Goal: Share content

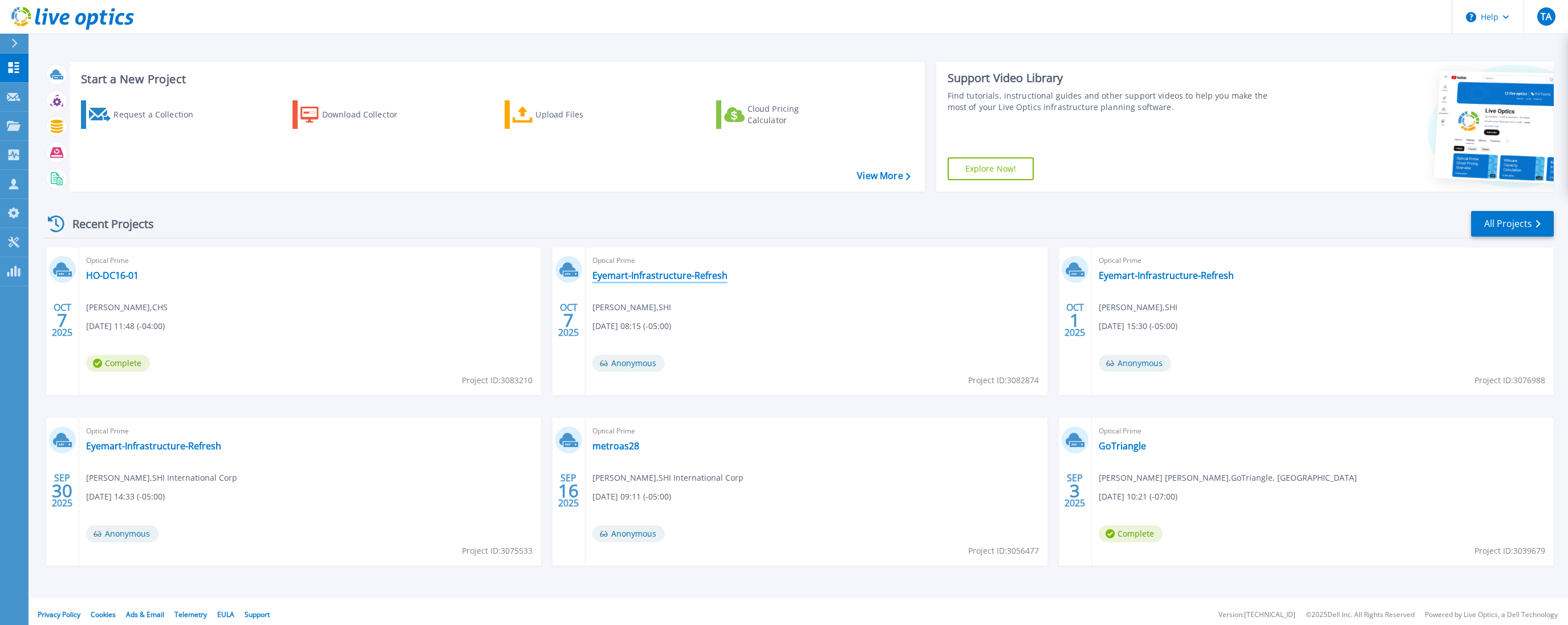
click at [704, 277] on link "Eyemart-Infrastructure-Refresh" at bounding box center [660, 275] width 135 height 11
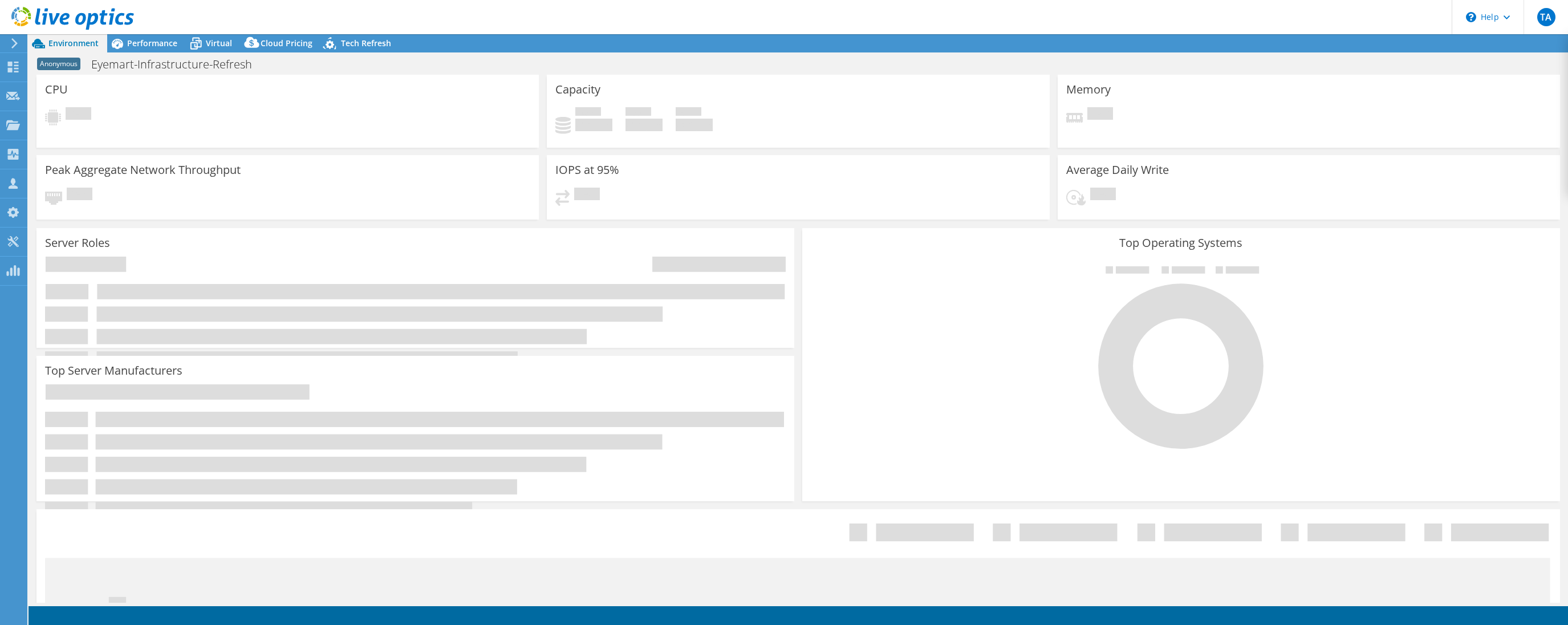
select select "USD"
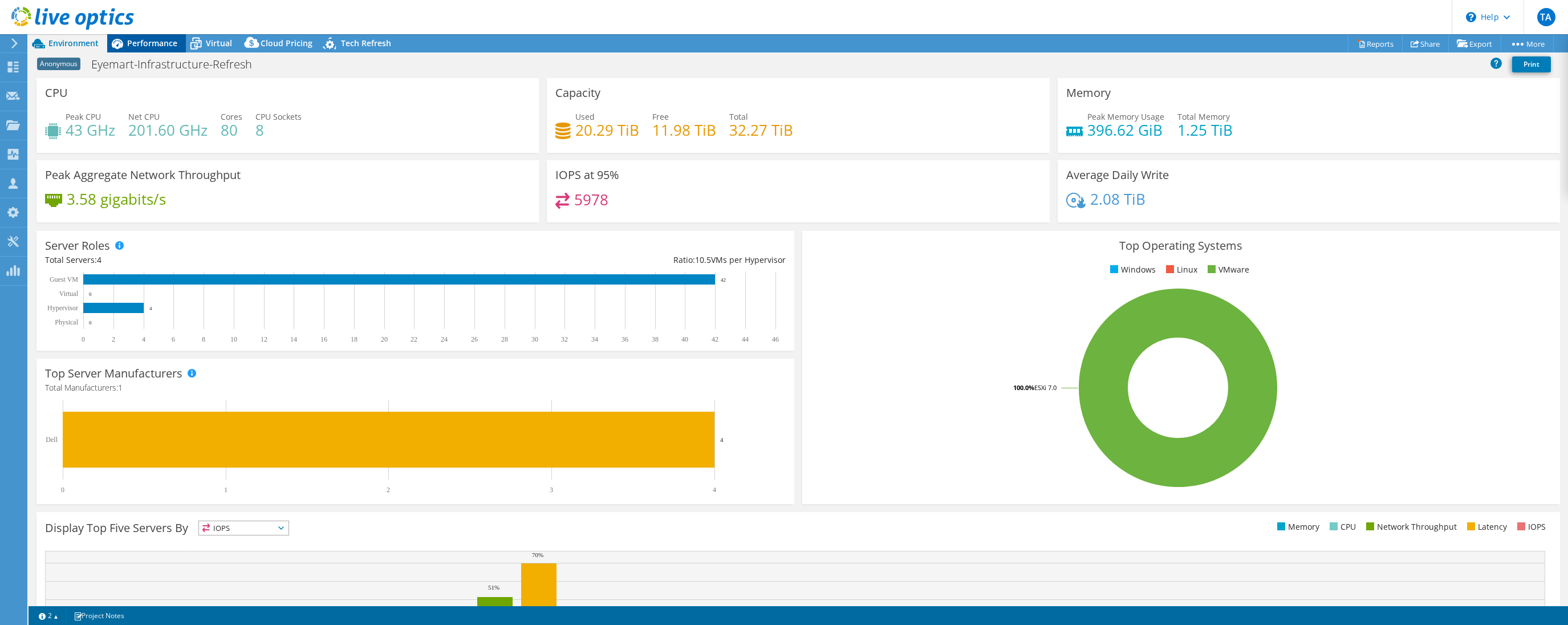
click at [151, 43] on span "Performance" at bounding box center [152, 43] width 50 height 11
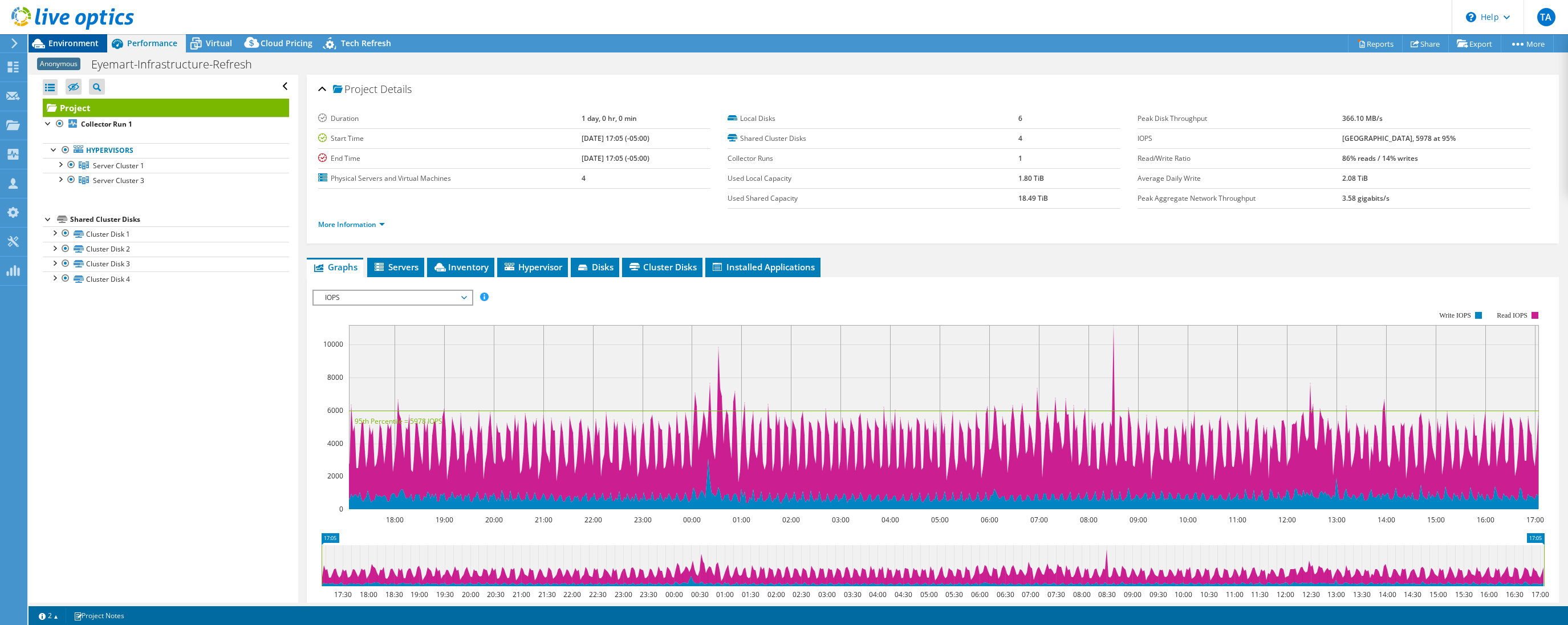
click at [76, 43] on span "Environment" at bounding box center [73, 43] width 50 height 11
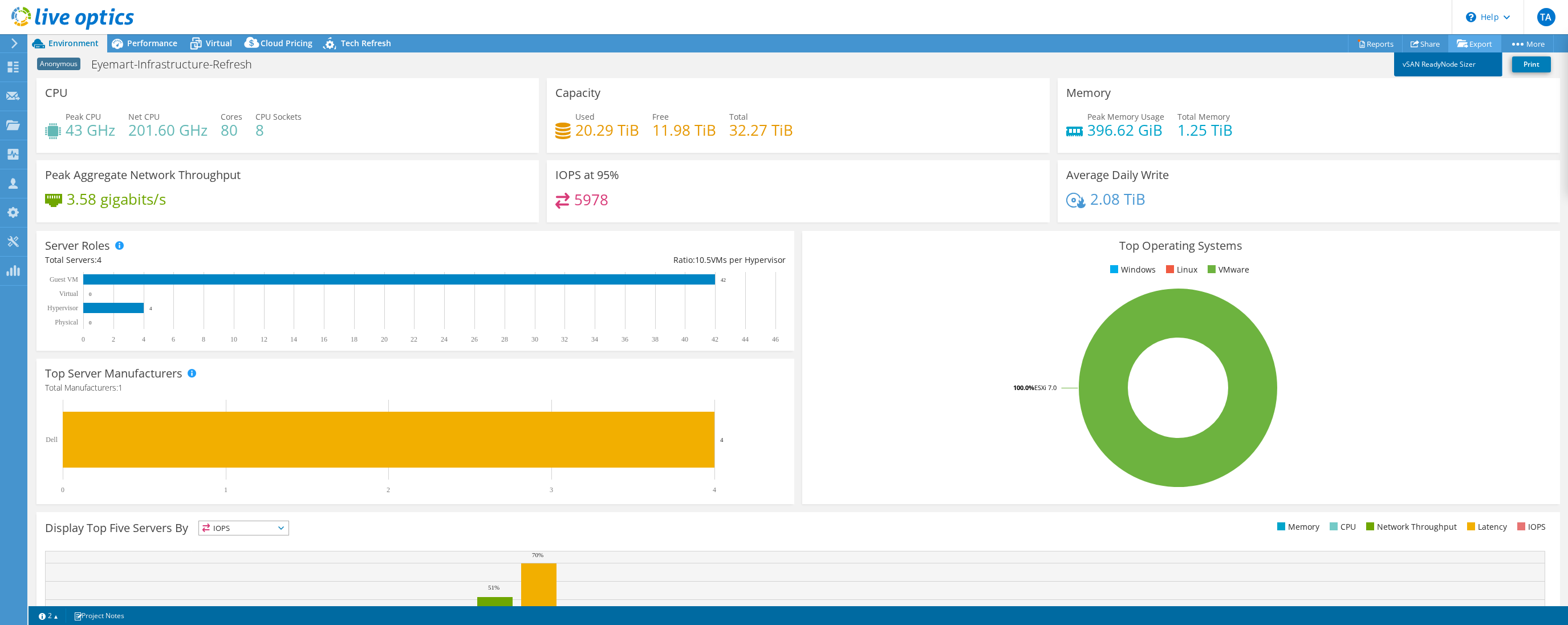
click at [1445, 66] on link "vSAN ReadyNode Sizer" at bounding box center [1448, 65] width 108 height 24
click at [65, 17] on use at bounding box center [73, 18] width 123 height 23
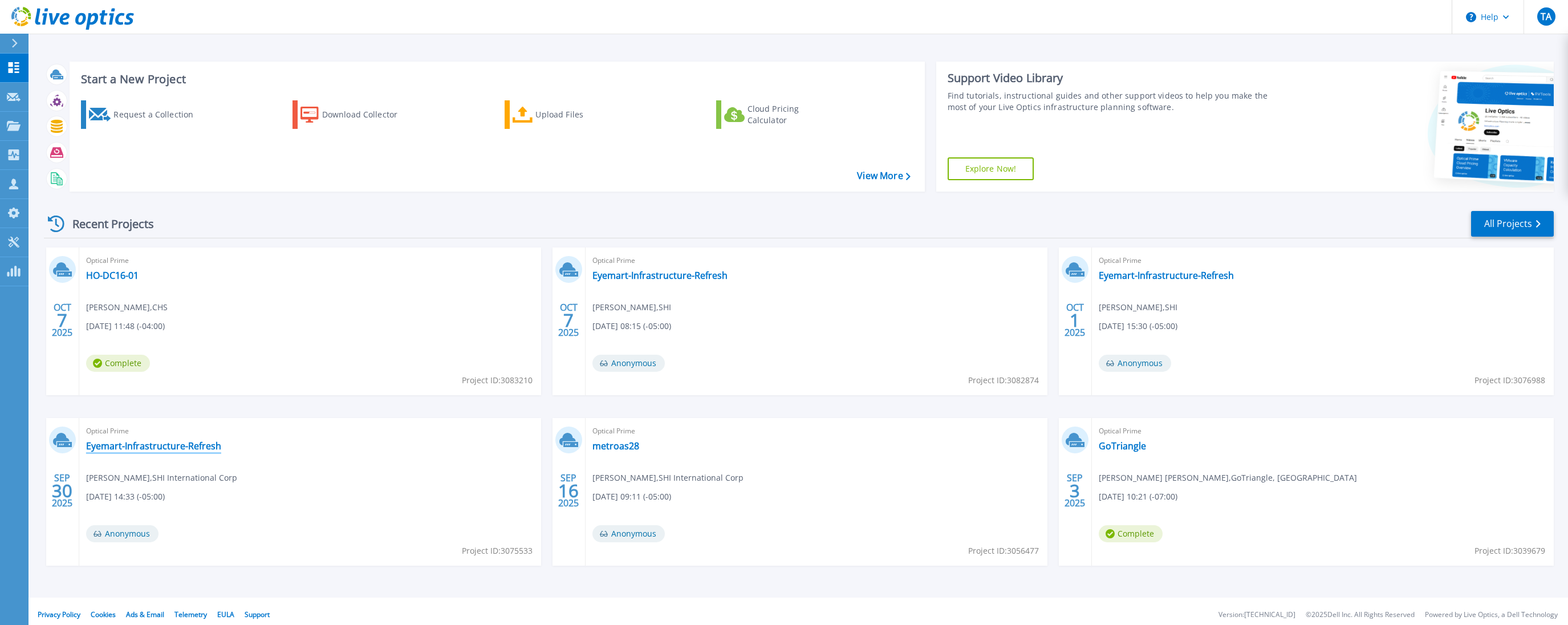
click at [181, 445] on link "Eyemart-Infrastructure-Refresh" at bounding box center [153, 445] width 135 height 11
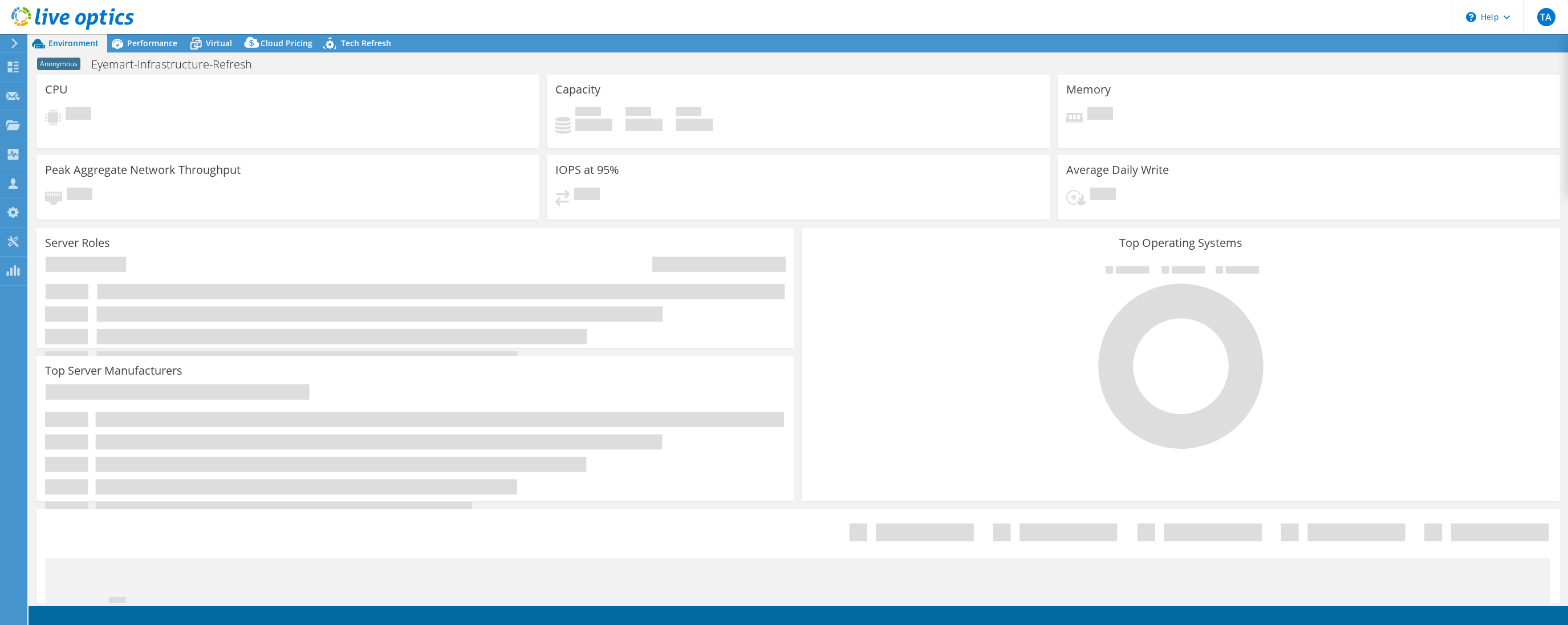
select select "USD"
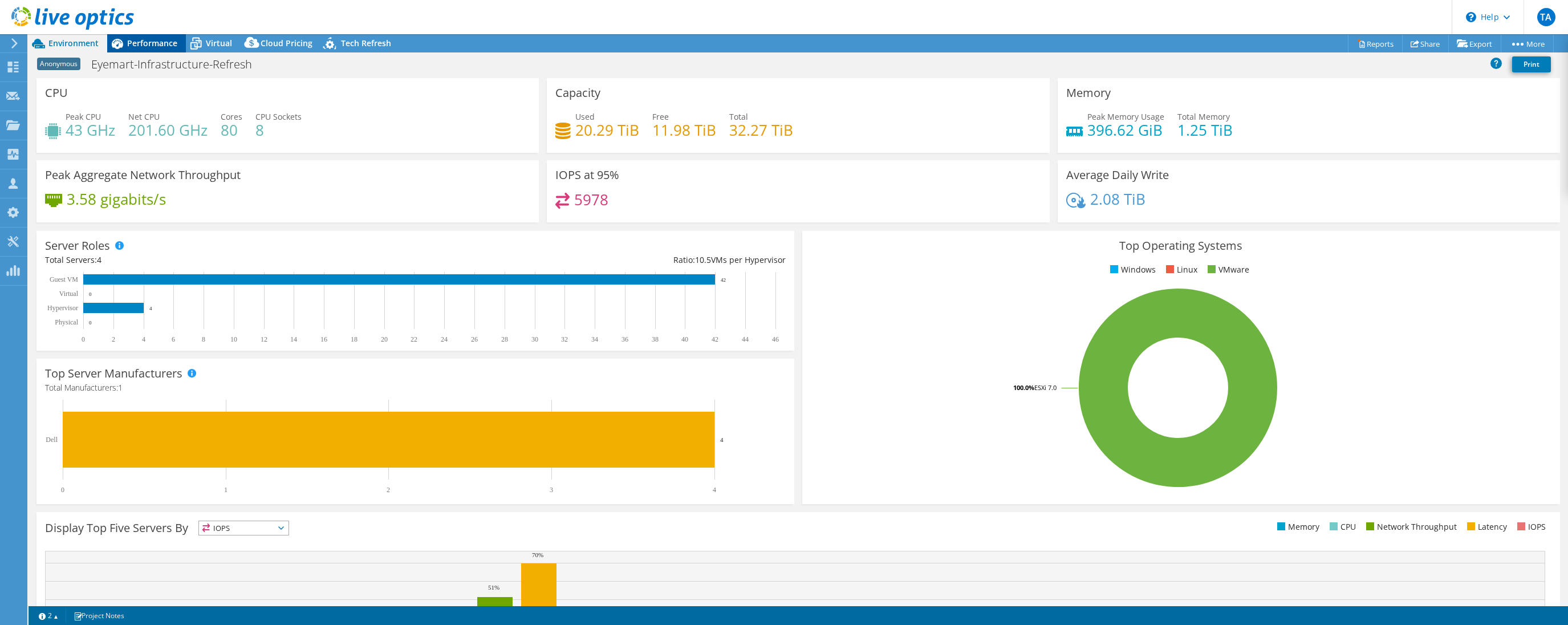
click at [156, 43] on span "Performance" at bounding box center [152, 43] width 50 height 11
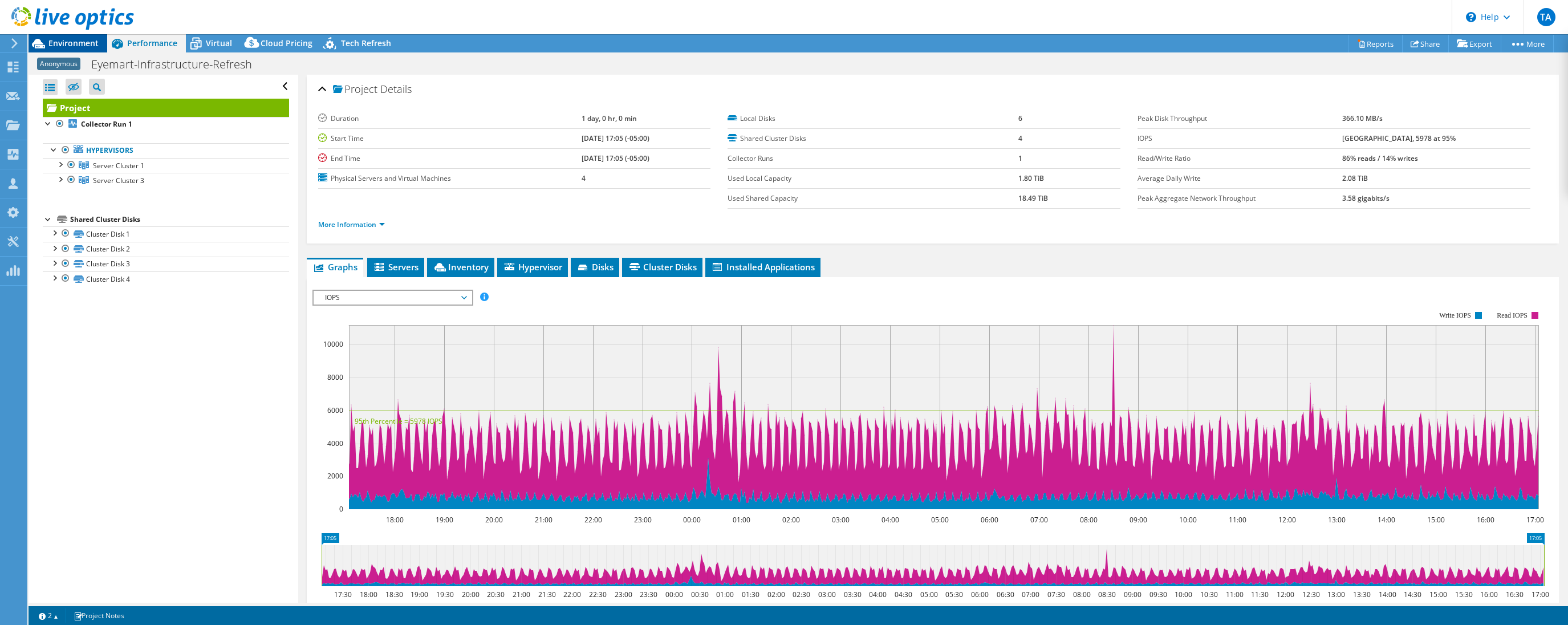
click at [80, 42] on span "Environment" at bounding box center [73, 43] width 50 height 11
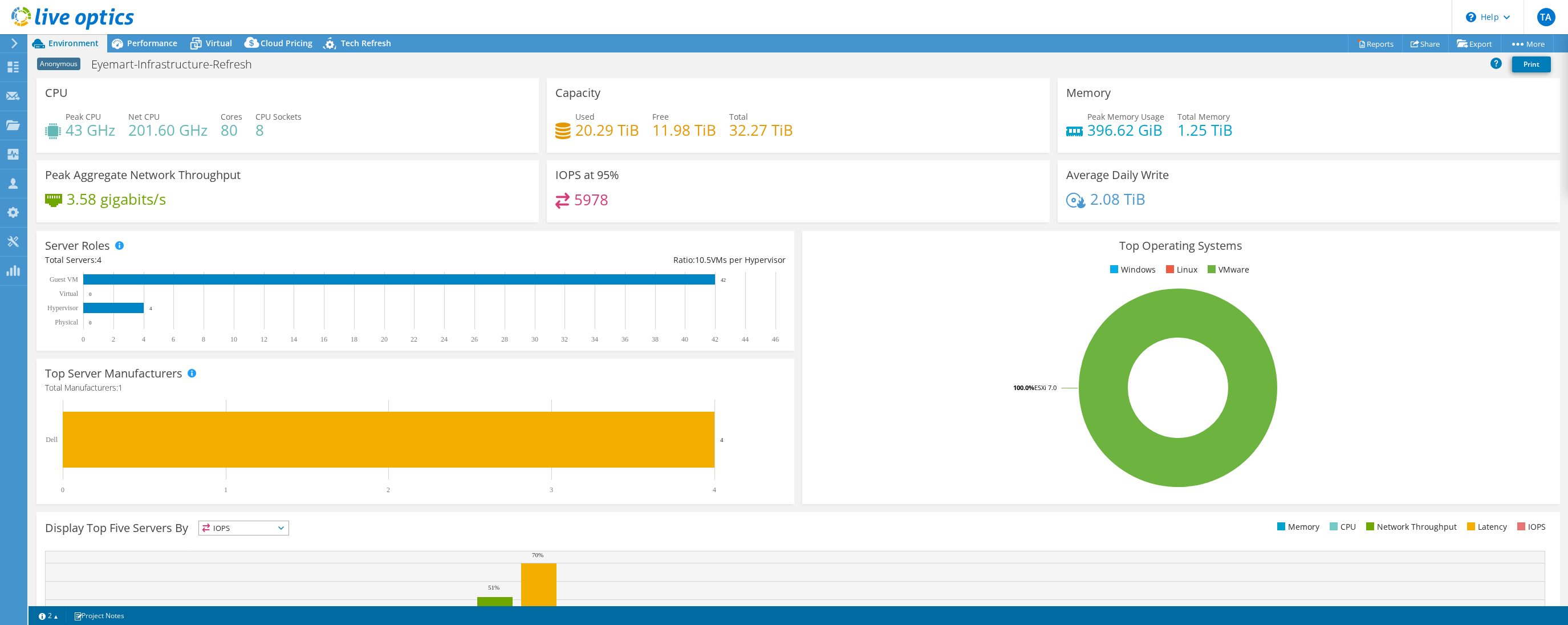
click at [17, 43] on icon at bounding box center [14, 43] width 9 height 10
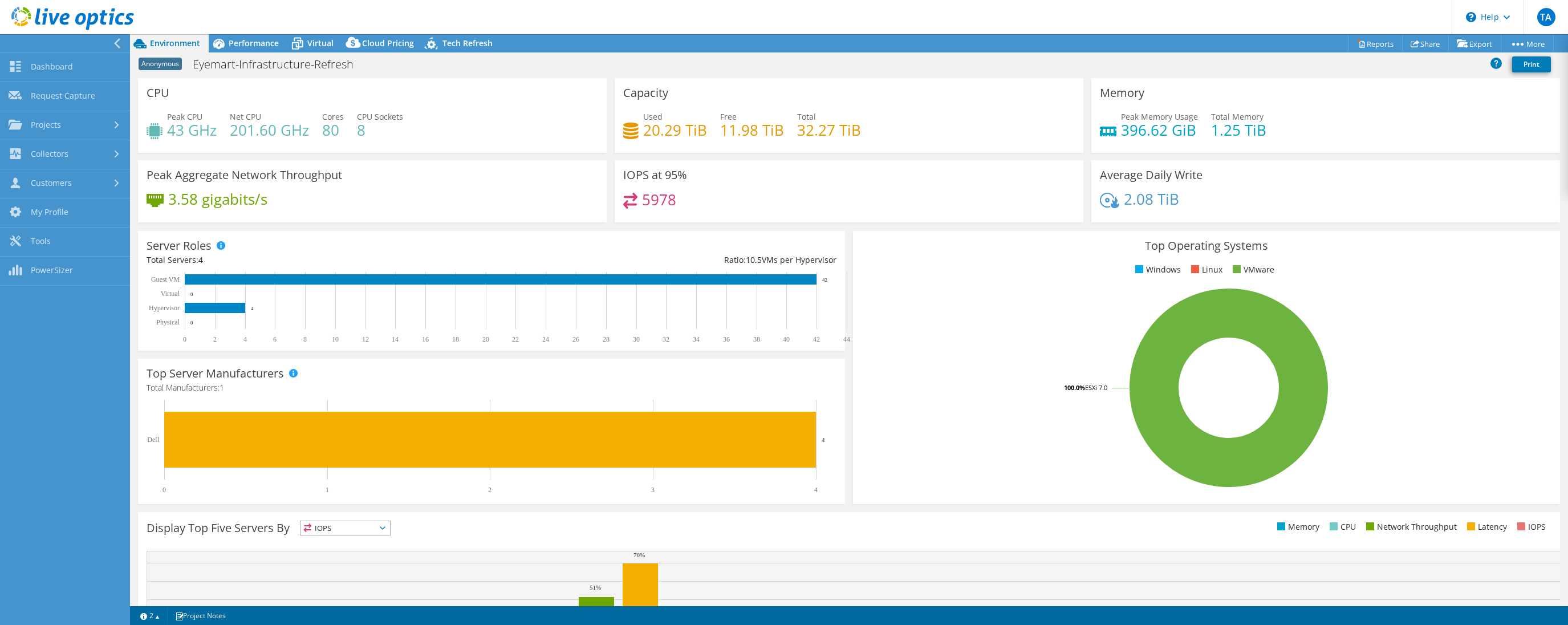
click at [385, 139] on div "Peak CPU 43 GHz Net CPU 201.60 GHz Cores 80 CPU Sockets 8" at bounding box center [372, 128] width 452 height 37
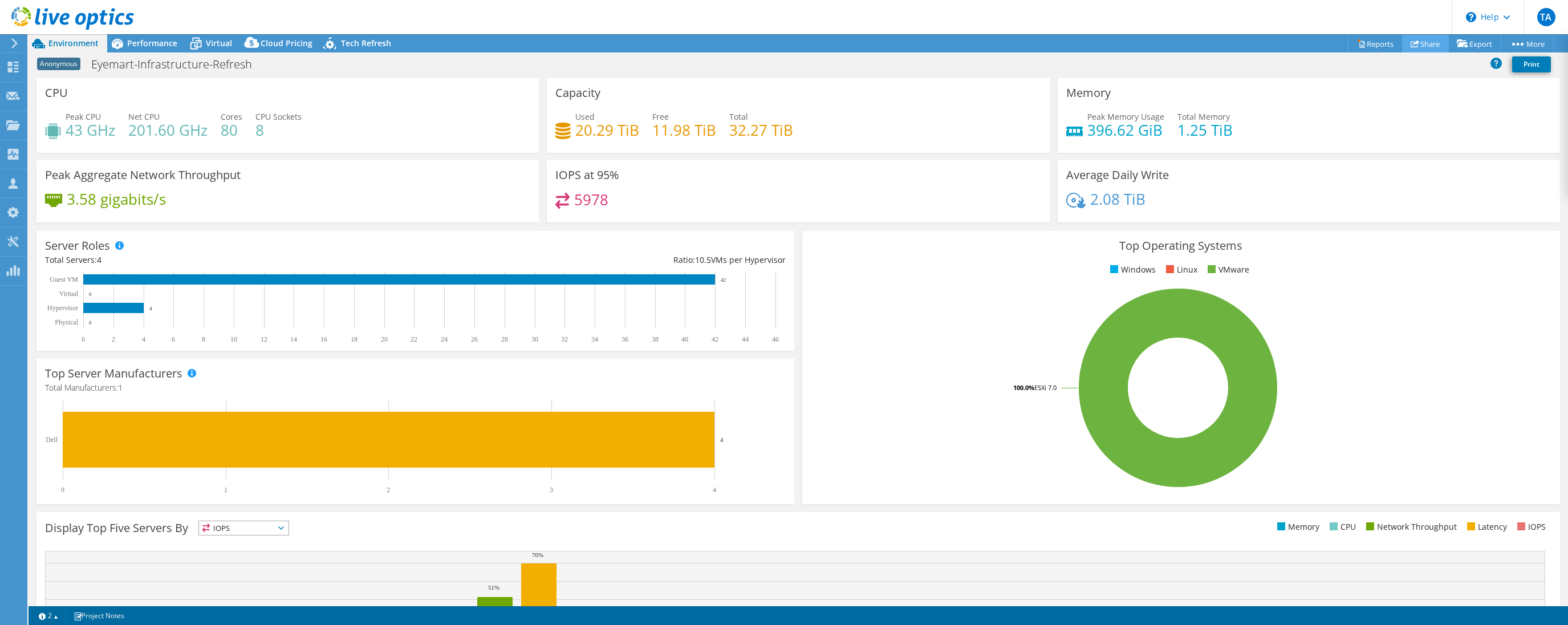
click at [1428, 45] on link "Share" at bounding box center [1425, 43] width 47 height 17
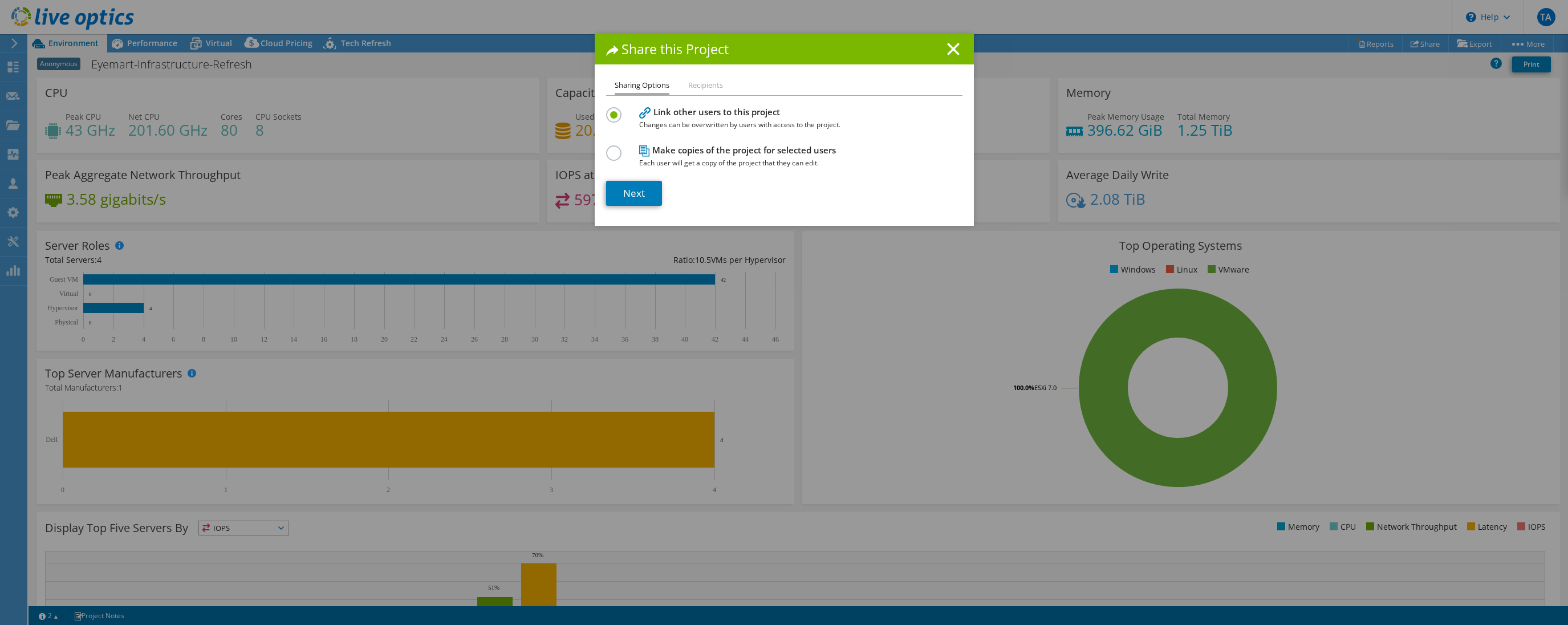
click at [715, 85] on li "Recipients" at bounding box center [706, 86] width 35 height 14
click at [639, 188] on link "Next" at bounding box center [634, 193] width 56 height 25
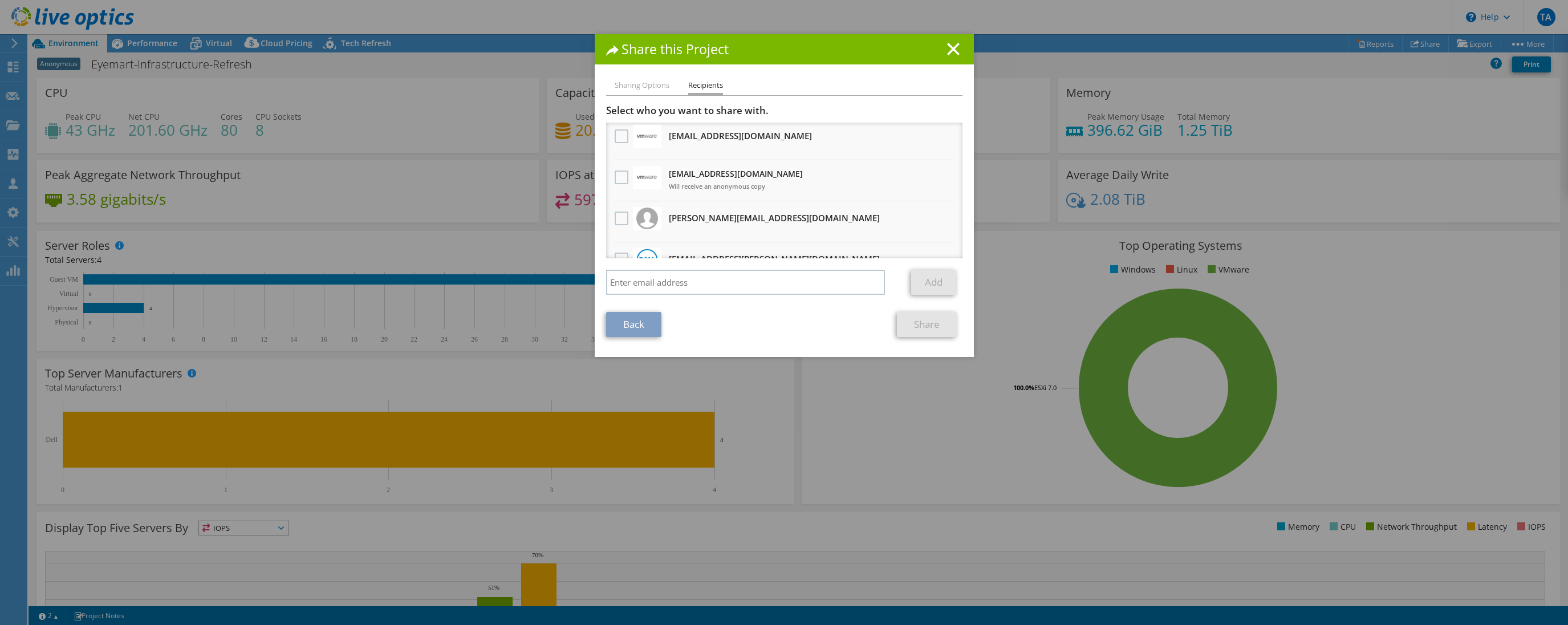
scroll to position [45, 0]
click at [624, 177] on label at bounding box center [623, 177] width 17 height 13
click at [0, 0] on input "checkbox" at bounding box center [0, 0] width 0 height 0
click at [939, 327] on link "Share" at bounding box center [927, 325] width 60 height 25
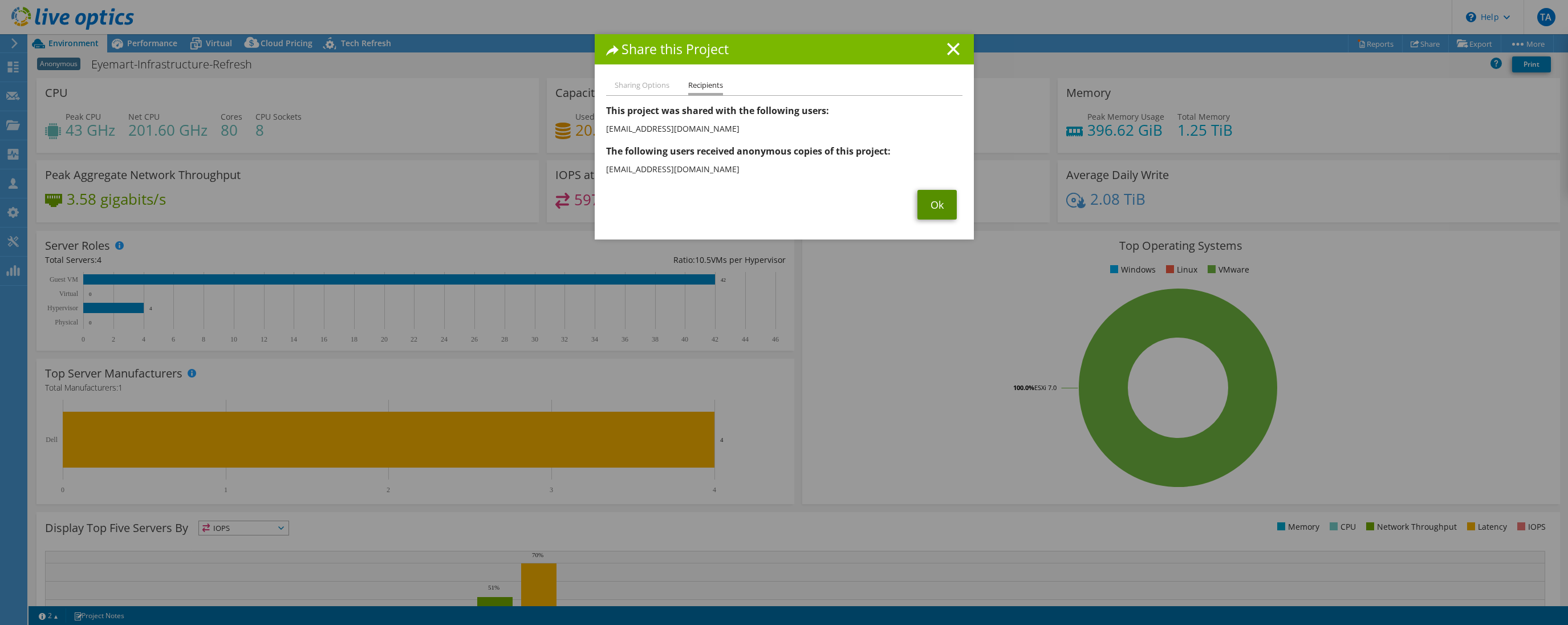
click at [944, 211] on link "Ok" at bounding box center [937, 205] width 39 height 30
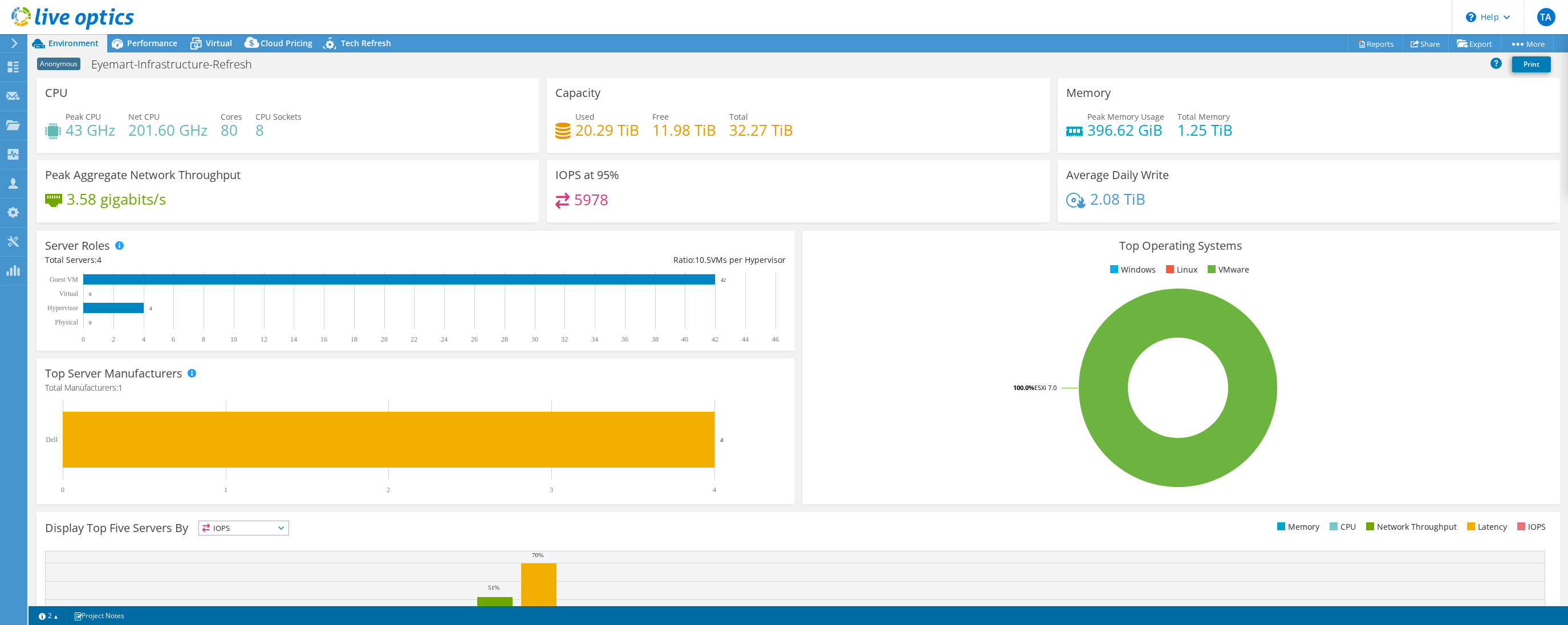
click at [17, 39] on icon at bounding box center [14, 43] width 9 height 10
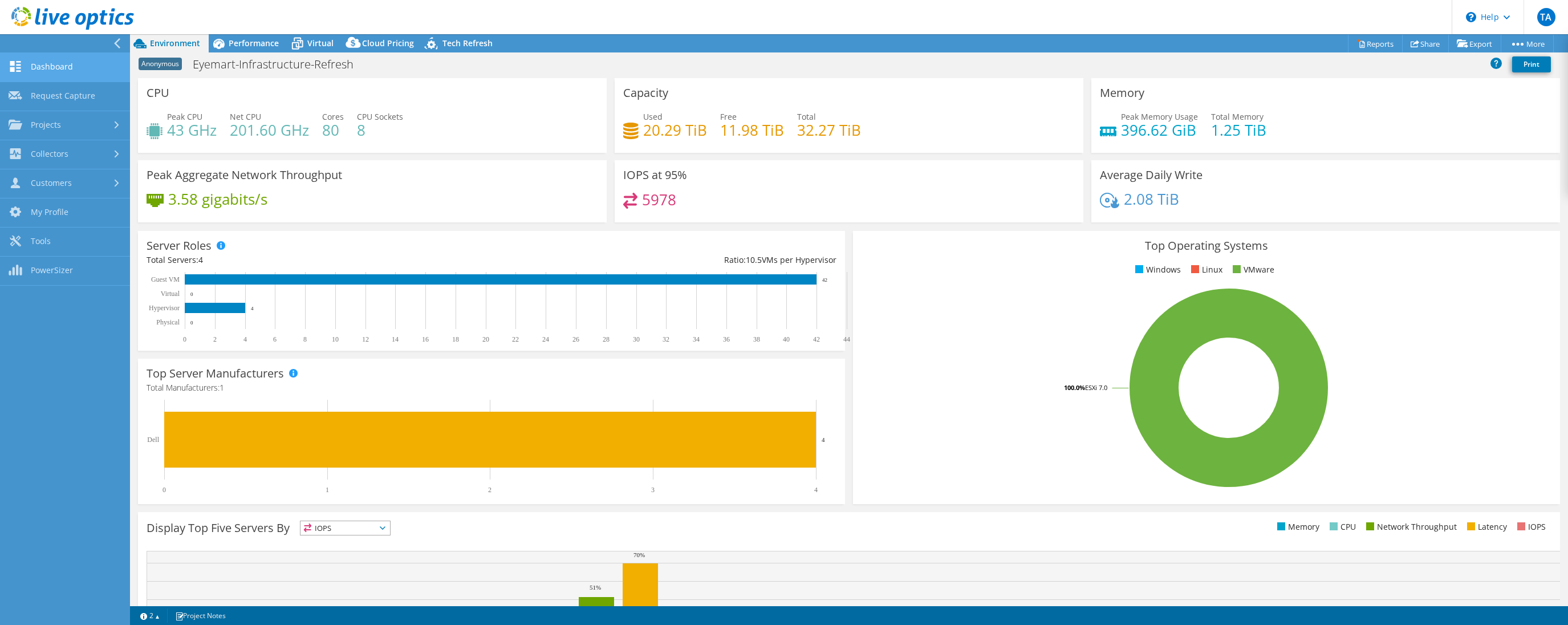
click at [53, 69] on link "Dashboard" at bounding box center [65, 67] width 130 height 29
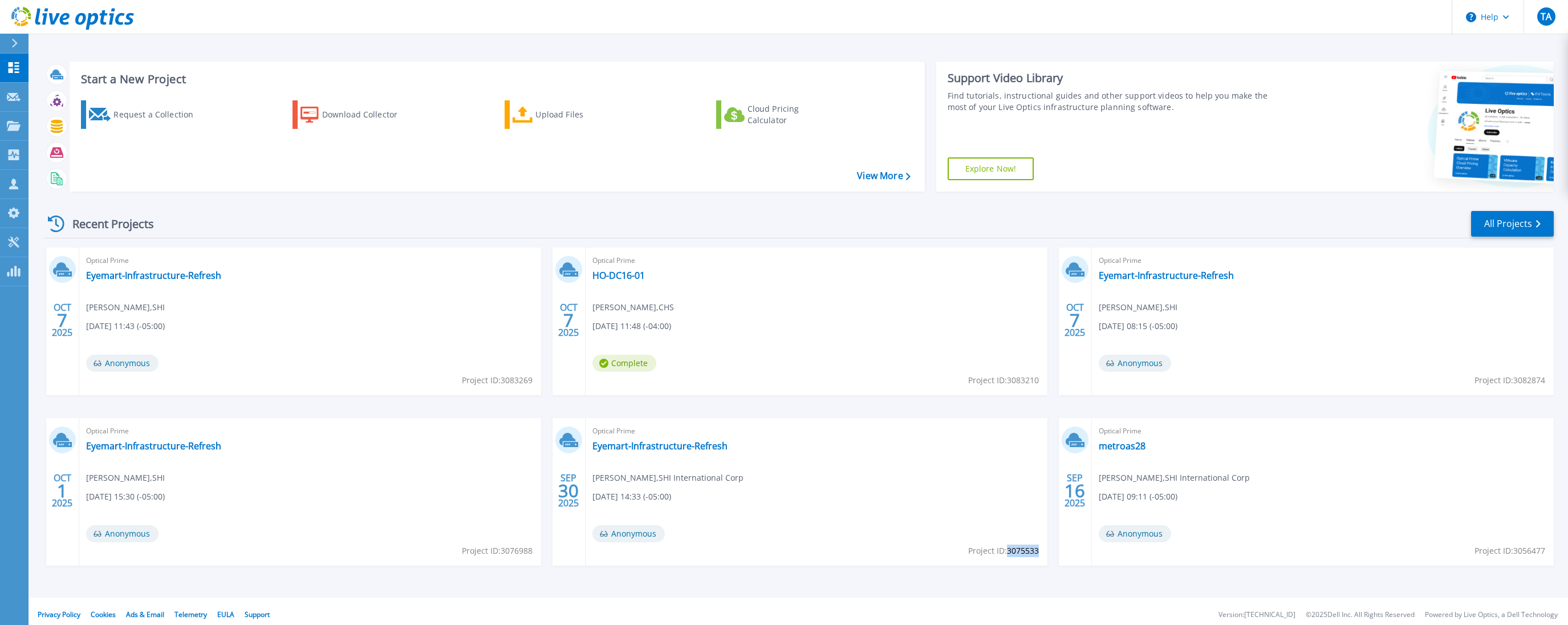
drag, startPoint x: 1008, startPoint y: 552, endPoint x: 1037, endPoint y: 552, distance: 29.0
click at [1037, 552] on span "Project ID: 3075533" at bounding box center [1004, 551] width 71 height 13
copy span "3075533"
